Goal: Information Seeking & Learning: Find specific fact

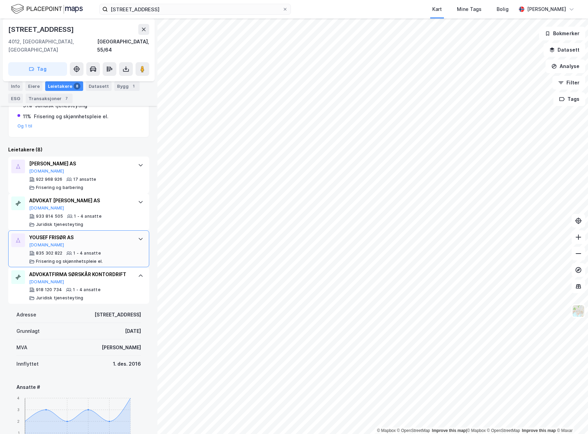
scroll to position [205, 0]
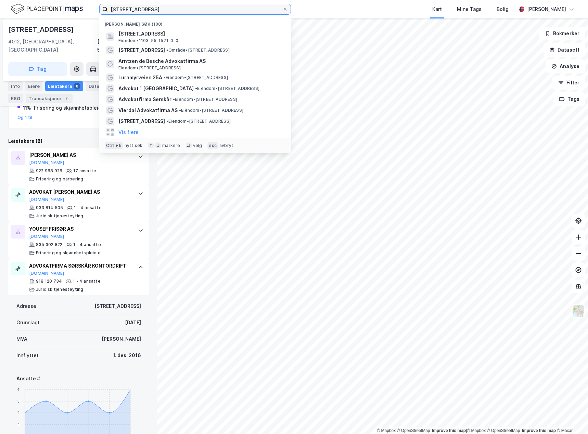
drag, startPoint x: 163, startPoint y: 9, endPoint x: 103, endPoint y: 9, distance: 60.2
click at [103, 9] on label "[STREET_ADDRESS]" at bounding box center [195, 9] width 192 height 11
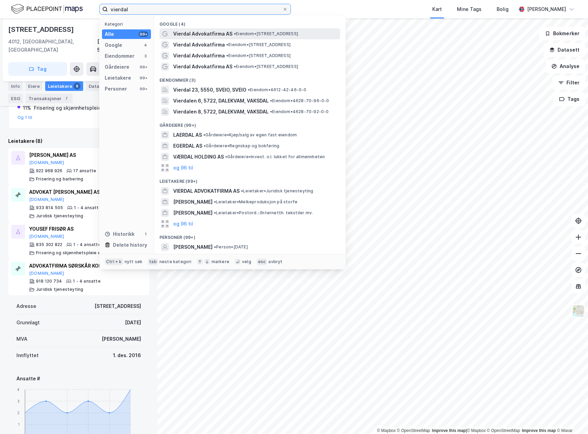
type input "vierdal"
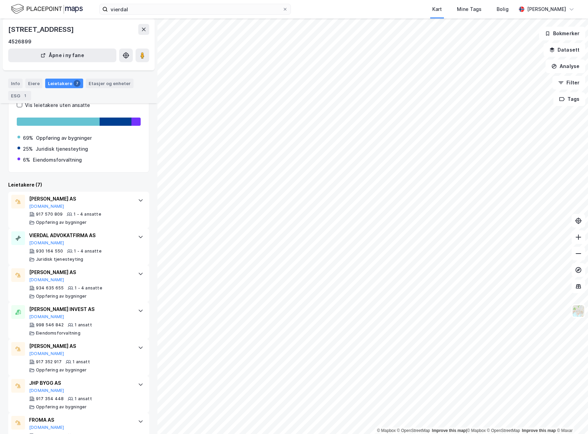
scroll to position [50, 0]
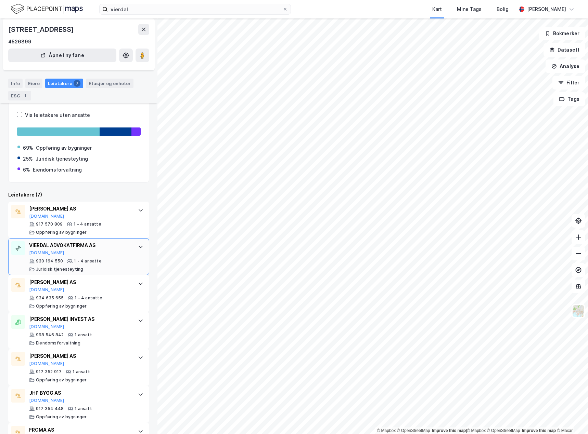
click at [102, 248] on div "VIERDAL ADVOKATFIRMA AS" at bounding box center [80, 245] width 102 height 8
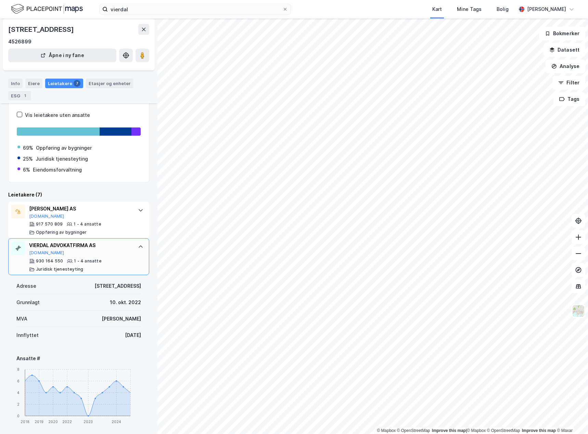
click at [102, 248] on div "VIERDAL ADVOKATFIRMA AS" at bounding box center [80, 245] width 102 height 8
